Goal: Communication & Community: Ask a question

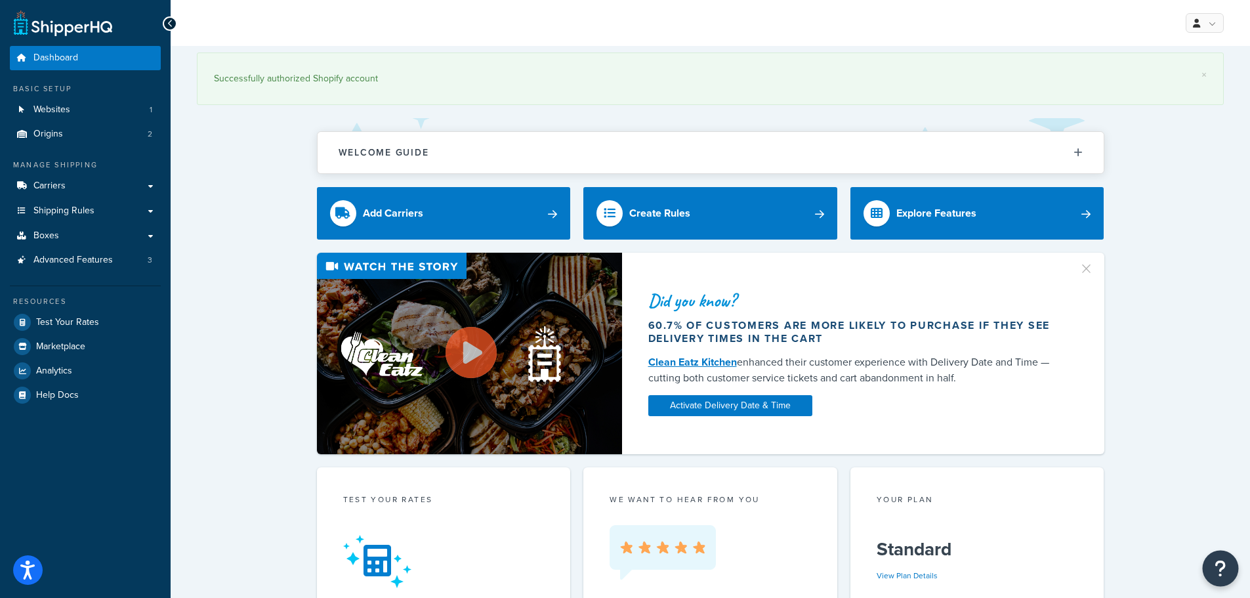
click at [1216, 570] on icon "Open Resource Center" at bounding box center [1221, 568] width 12 height 18
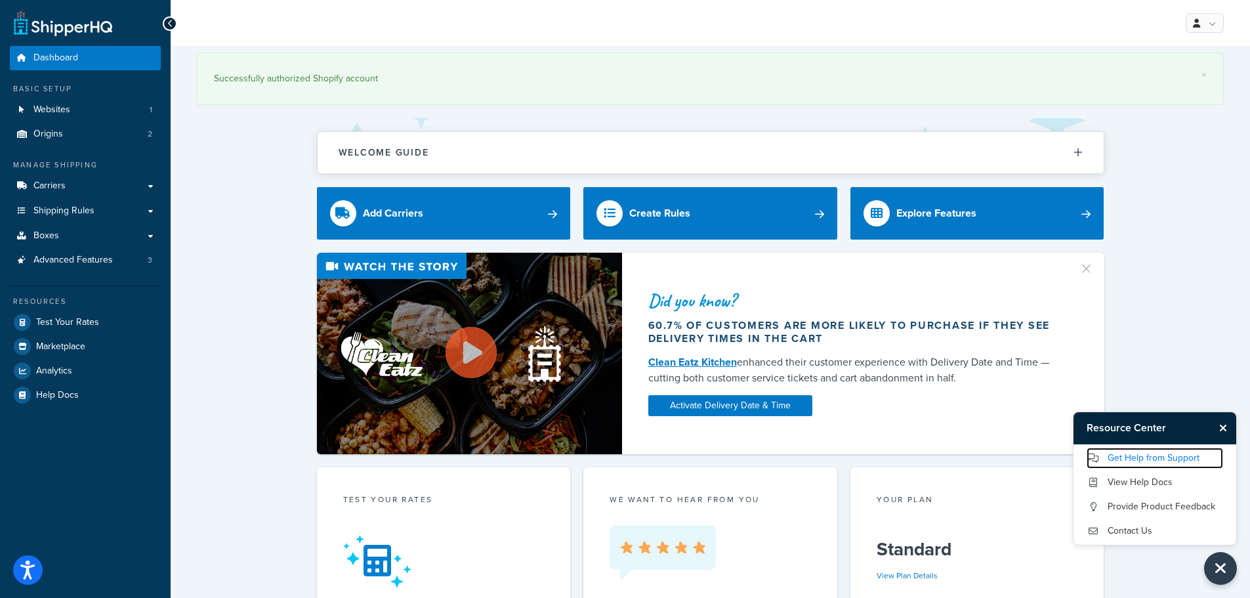
click at [1156, 459] on link "Get Help from Support" at bounding box center [1155, 458] width 137 height 21
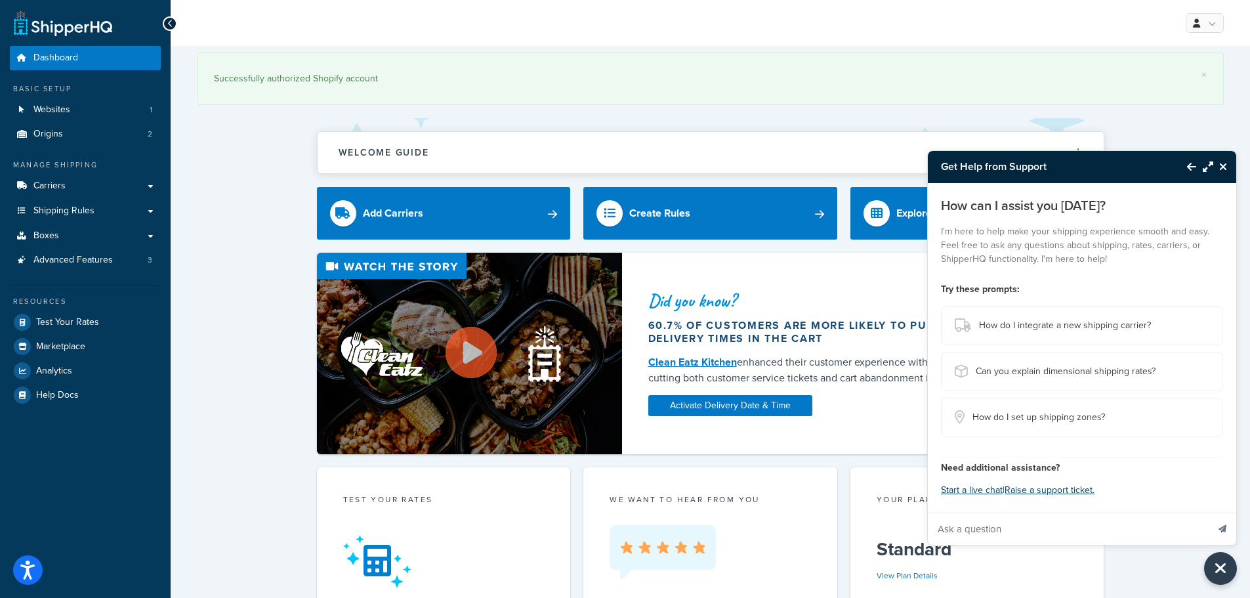
click at [995, 534] on input "Ask a question" at bounding box center [1068, 529] width 280 height 32
drag, startPoint x: 1152, startPoint y: 529, endPoint x: 1200, endPoint y: 530, distance: 47.9
click at [1214, 538] on form "We are setting up a sister Shopify store, with it's own unique domain. Do we ne…" at bounding box center [1082, 529] width 309 height 32
click at [1199, 533] on input "We are setting up a sister Shopify store, with it's own unique domain. Do we ne…" at bounding box center [1068, 529] width 280 height 32
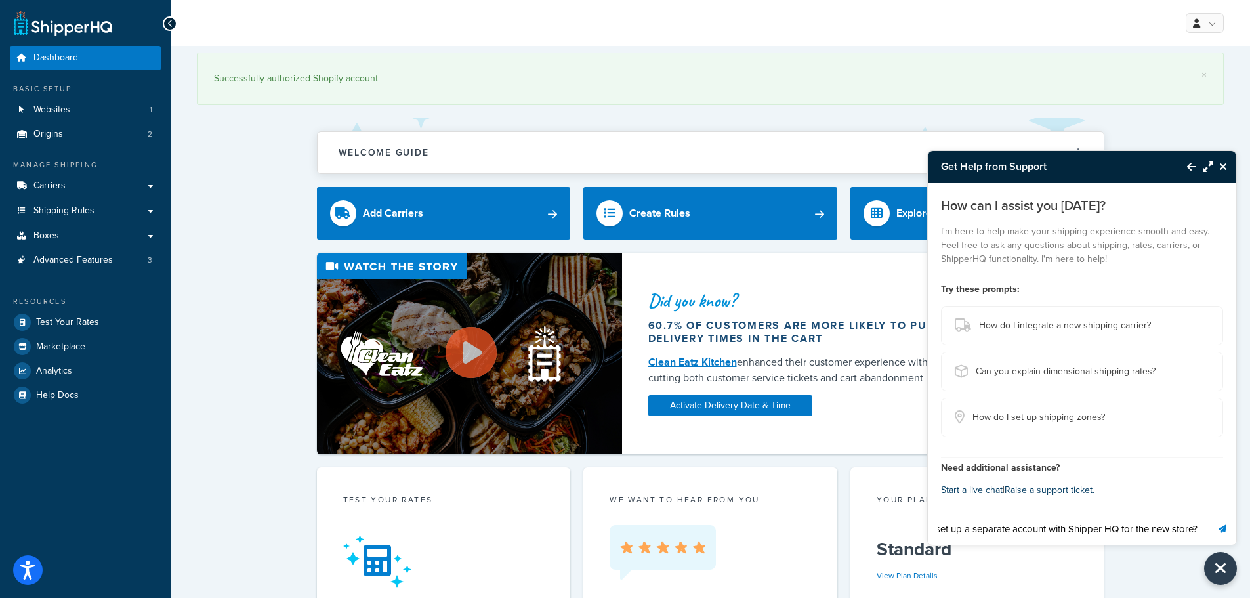
scroll to position [0, 371]
type input "We are setting up a sister Shopify store, with it's own unique domain. Do we ne…"
click at [1209, 513] on button "Send message" at bounding box center [1223, 529] width 28 height 32
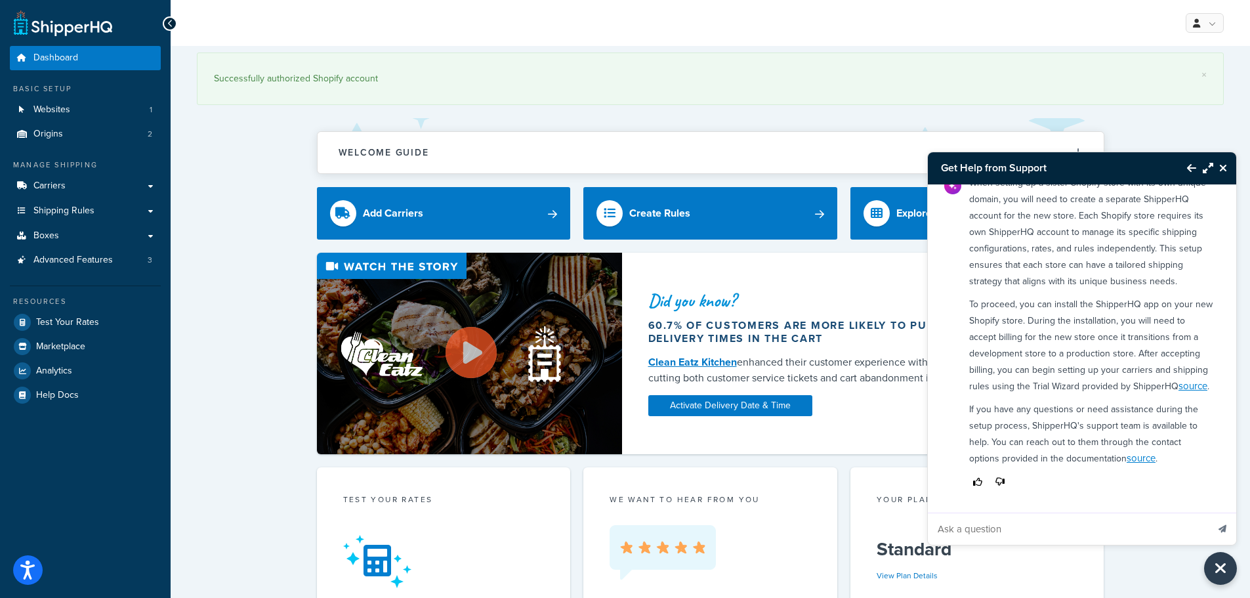
scroll to position [58, 0]
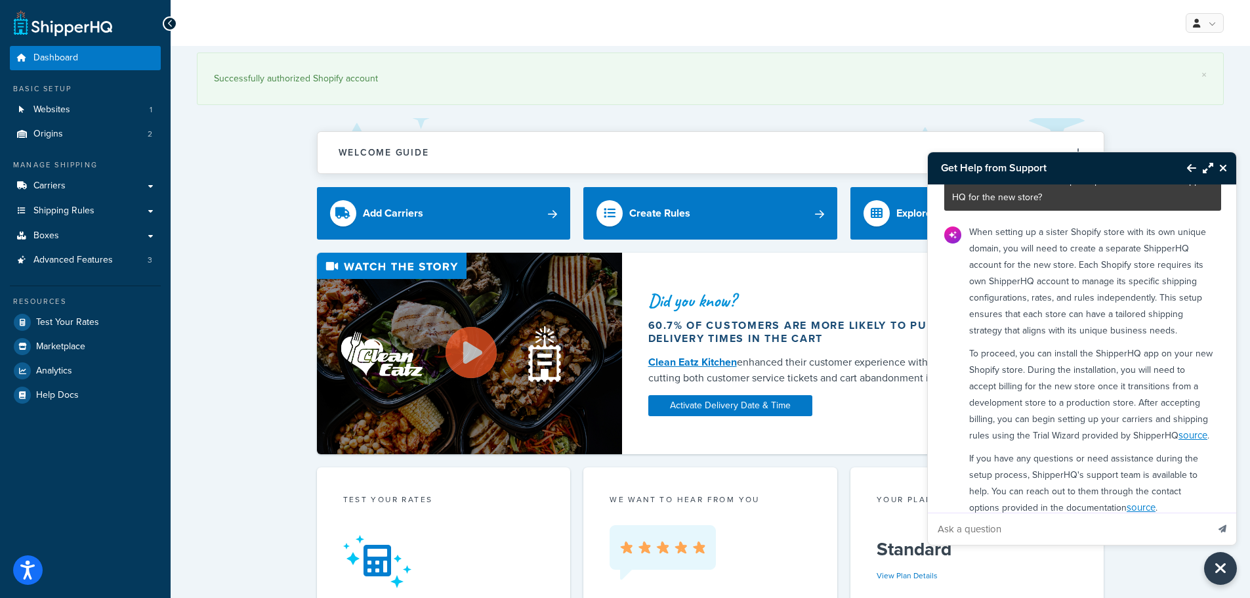
drag, startPoint x: 1210, startPoint y: 167, endPoint x: 1201, endPoint y: 193, distance: 27.8
click at [1210, 167] on icon "Maximize Resource Center" at bounding box center [1208, 168] width 11 height 11
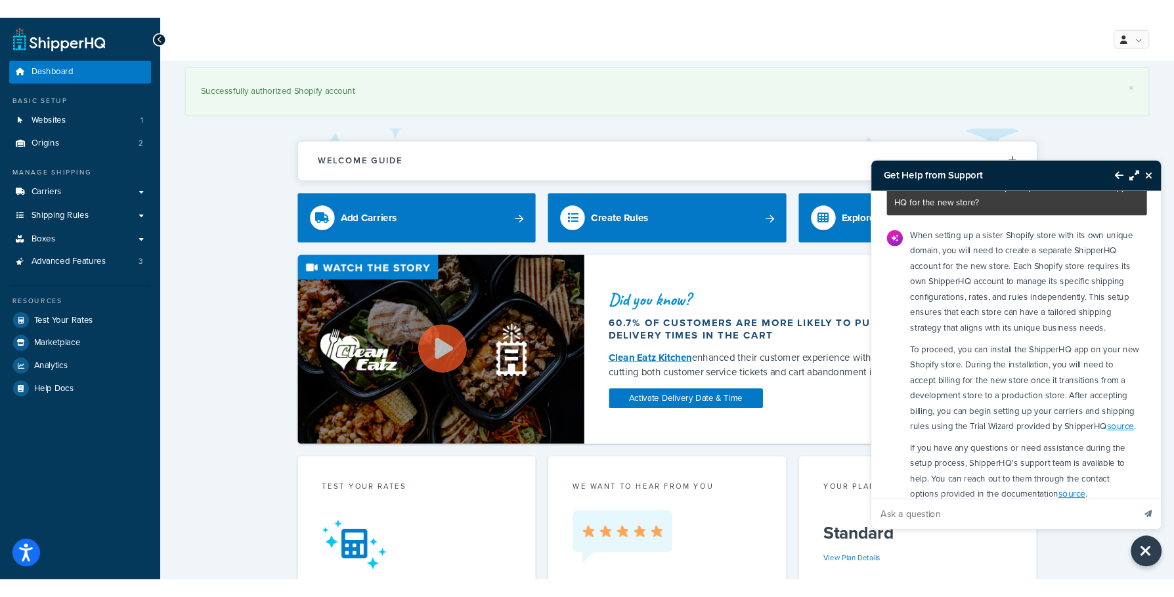
scroll to position [0, 0]
